Goal: Transaction & Acquisition: Purchase product/service

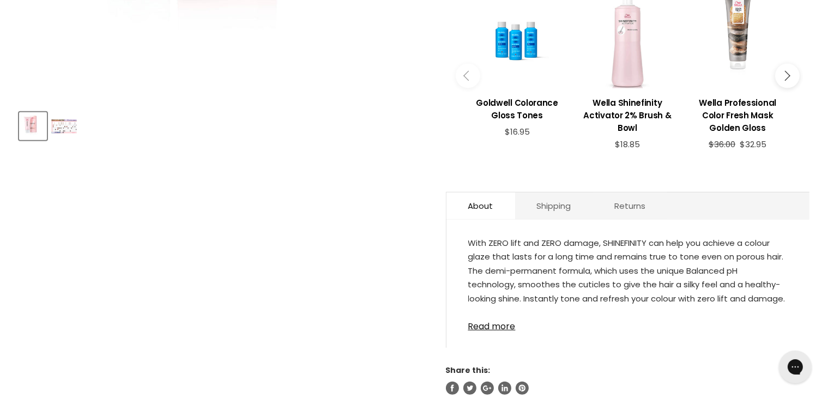
click at [73, 126] on img "Product thumbnails" at bounding box center [64, 126] width 26 height 14
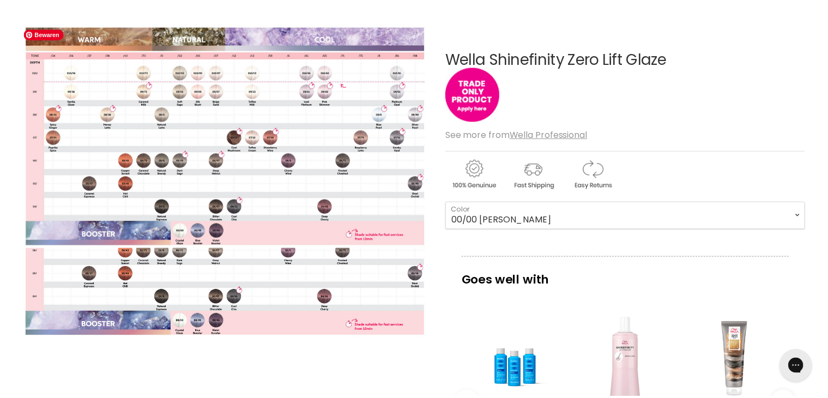
scroll to position [109, 0]
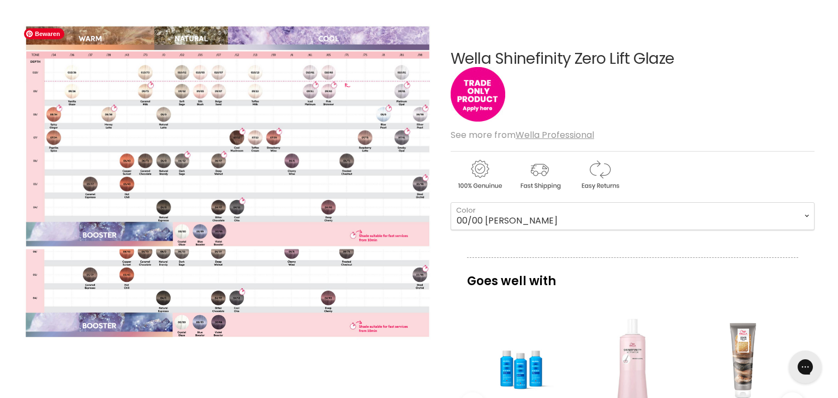
click at [222, 240] on img "Wella Shinefinity Zero Lift Glaze image. Click or Scroll to Zoom." at bounding box center [226, 136] width 407 height 226
